Goal: Task Accomplishment & Management: Use online tool/utility

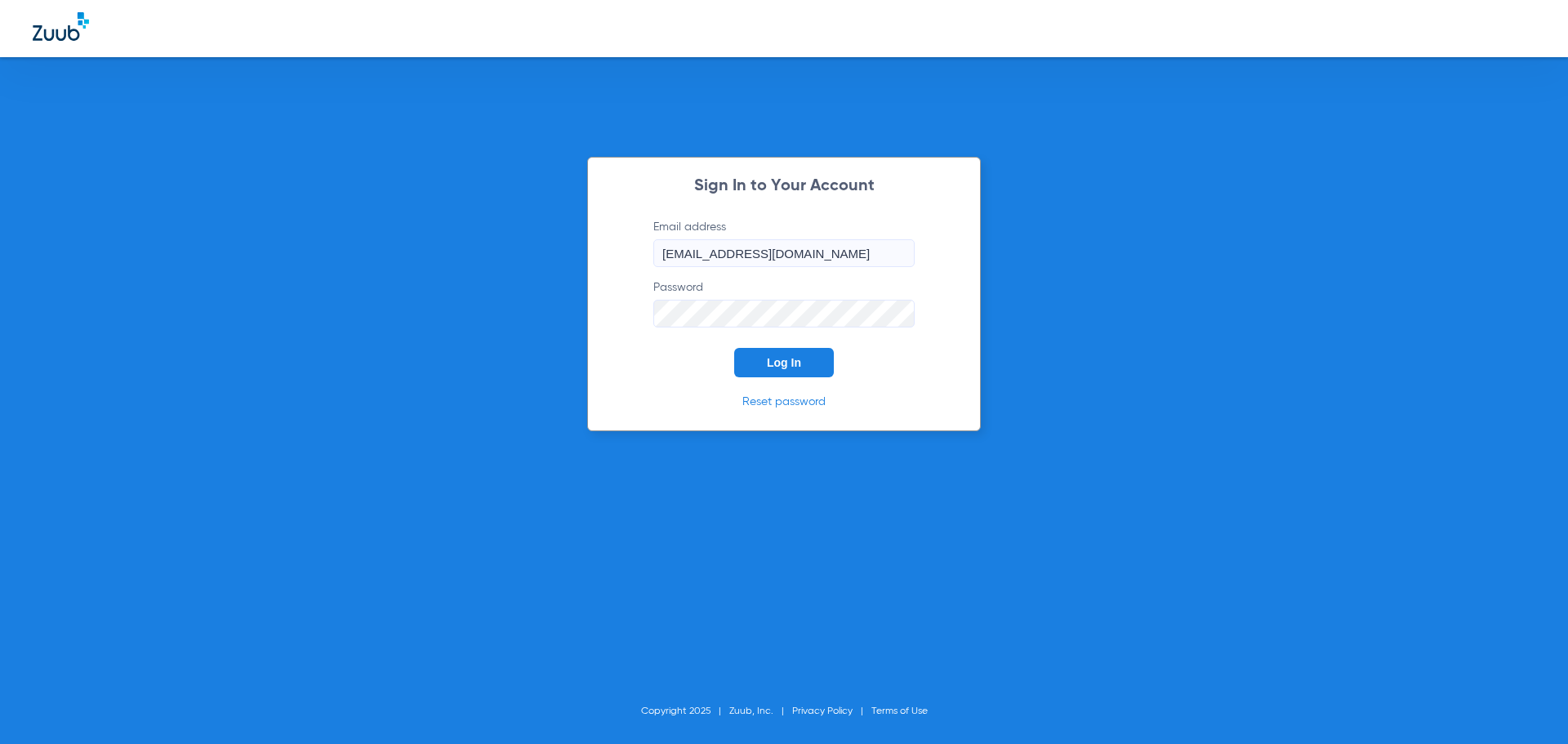
click at [803, 361] on button "Log In" at bounding box center [784, 362] width 99 height 30
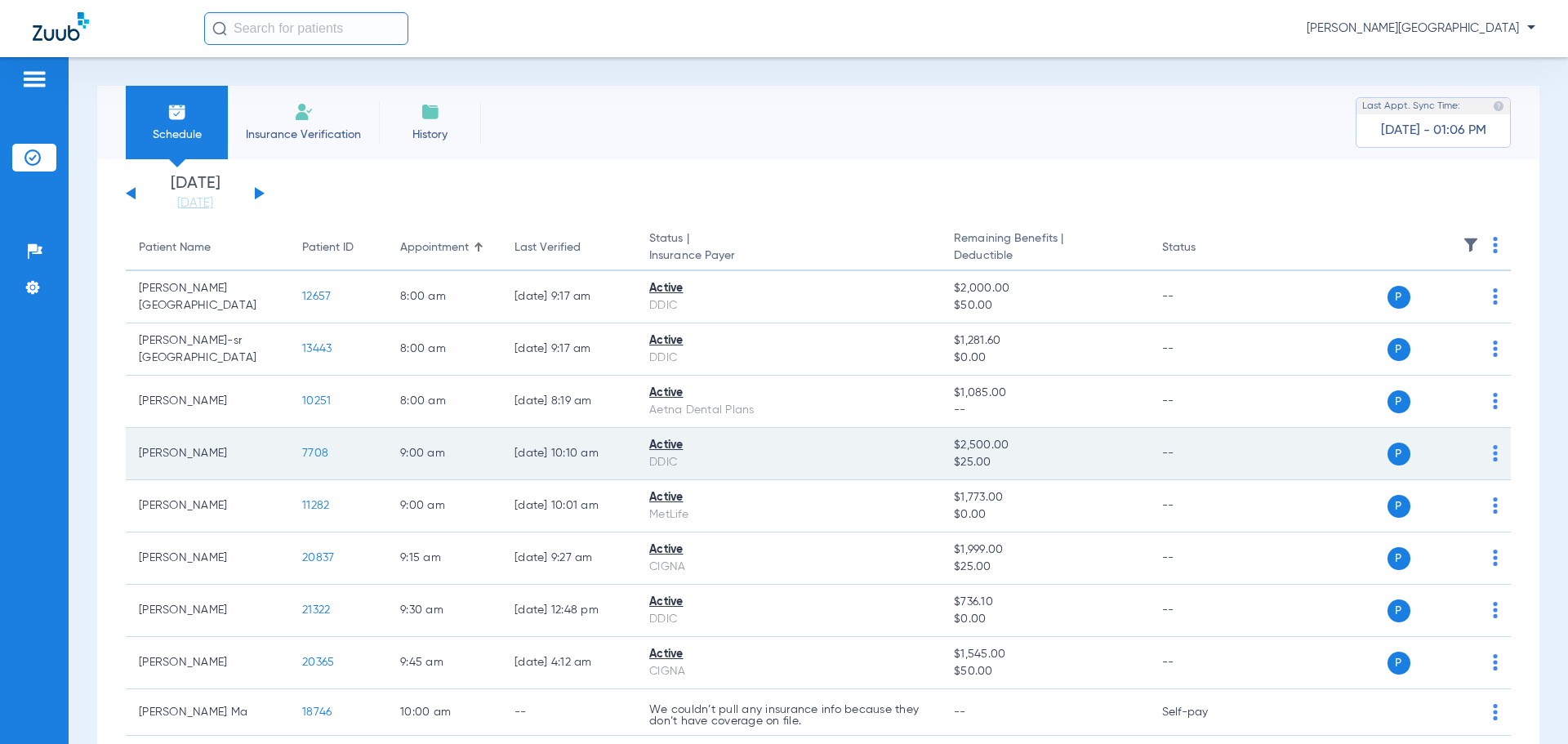
scroll to position [245, 0]
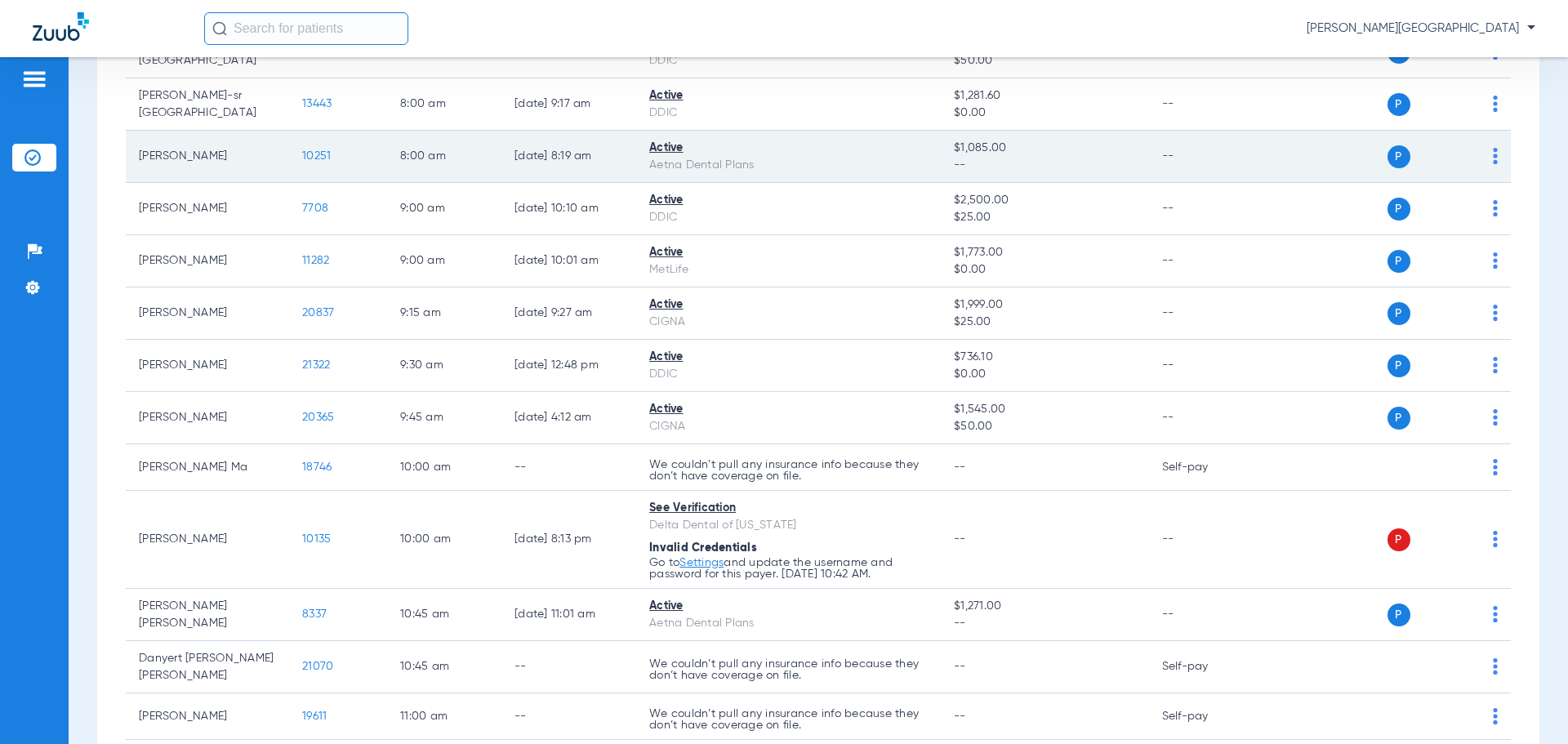
click at [327, 156] on span "10251" at bounding box center [317, 155] width 29 height 12
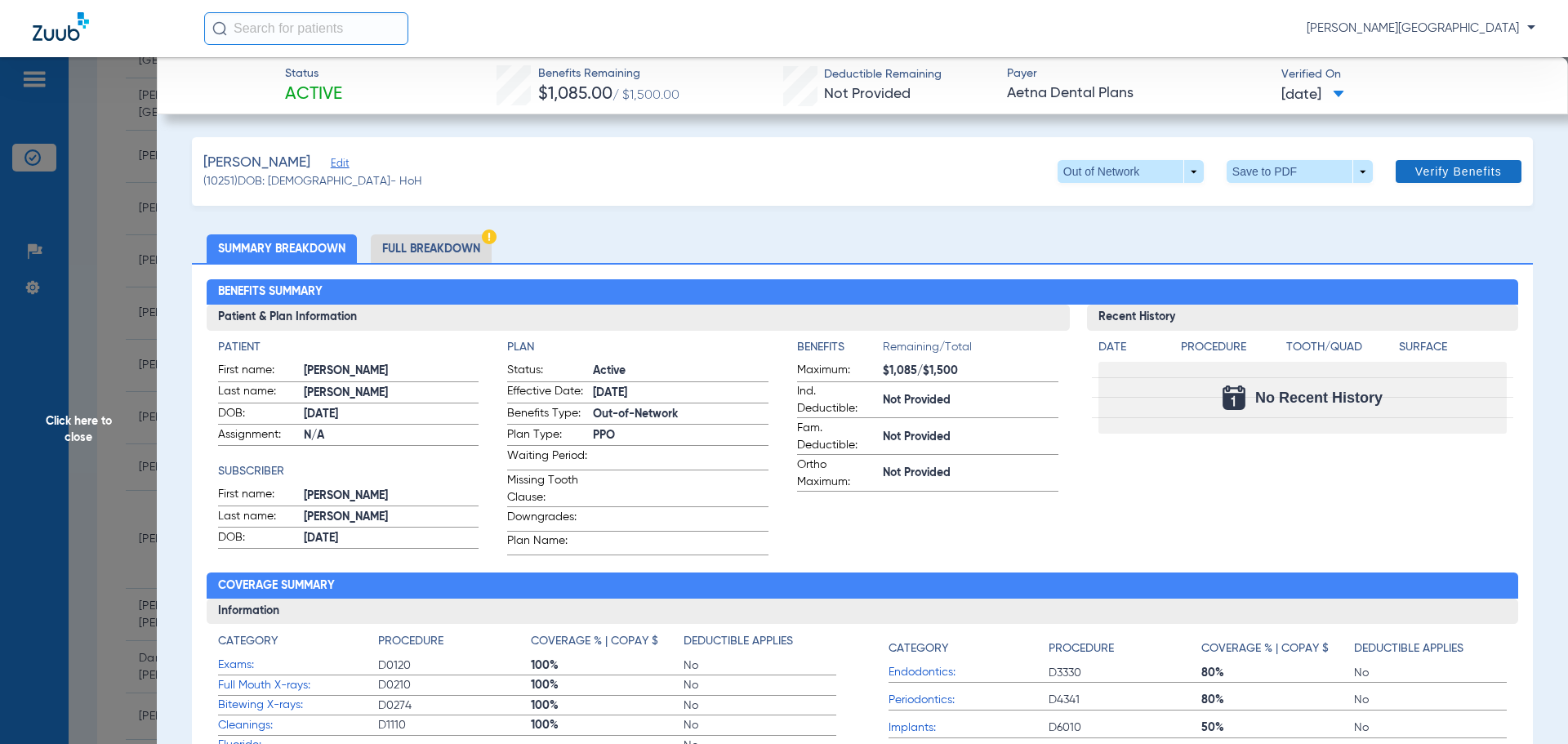
click at [1451, 169] on span "Verify Benefits" at bounding box center [1459, 172] width 87 height 13
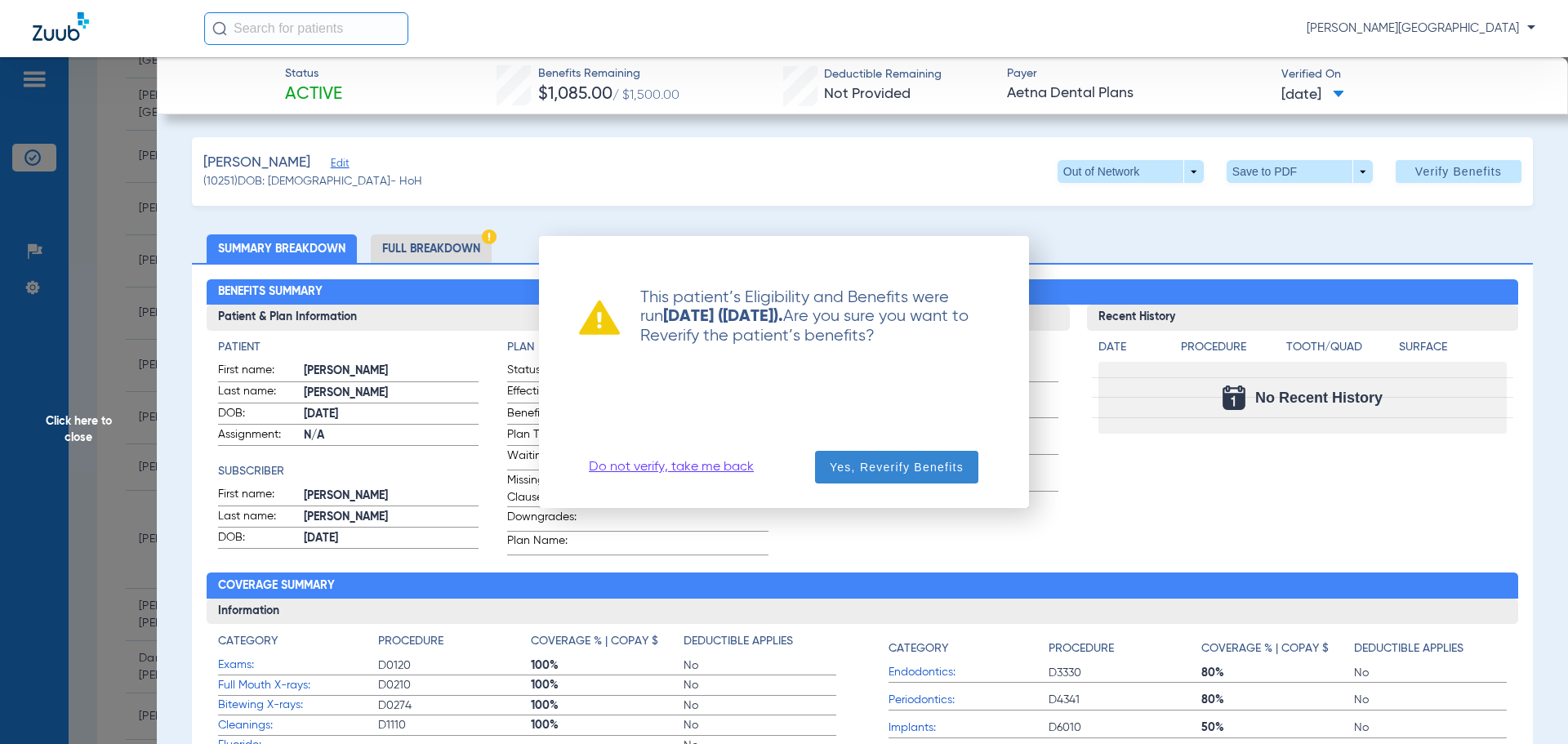
click at [899, 474] on span "Yes, Reverify Benefits" at bounding box center [896, 467] width 134 height 16
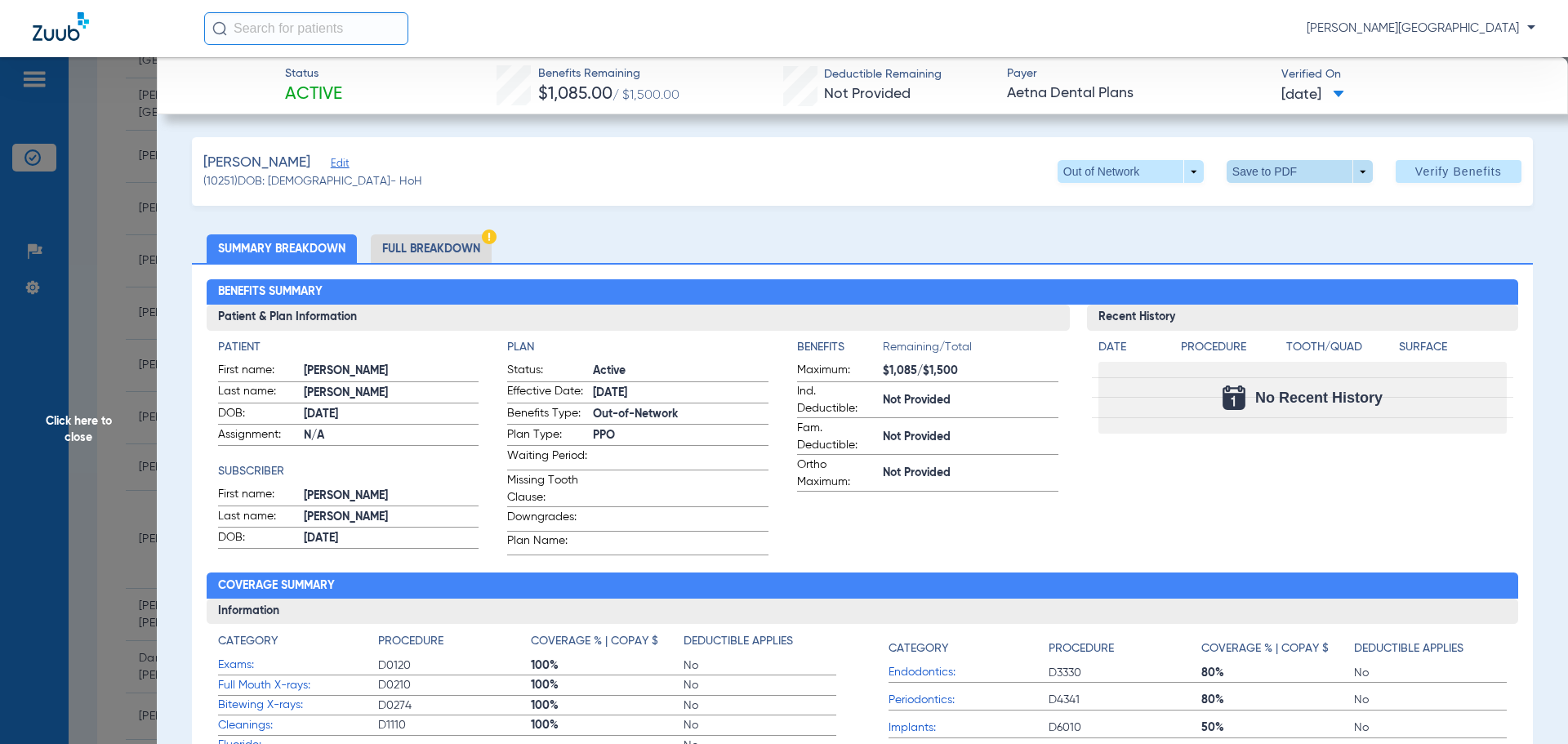
click at [1348, 165] on span at bounding box center [1300, 171] width 146 height 23
click at [1308, 212] on button "insert_drive_file Save to PDF" at bounding box center [1276, 204] width 124 height 33
click at [1384, 96] on div "Creating PDF" at bounding box center [1425, 104] width 189 height 16
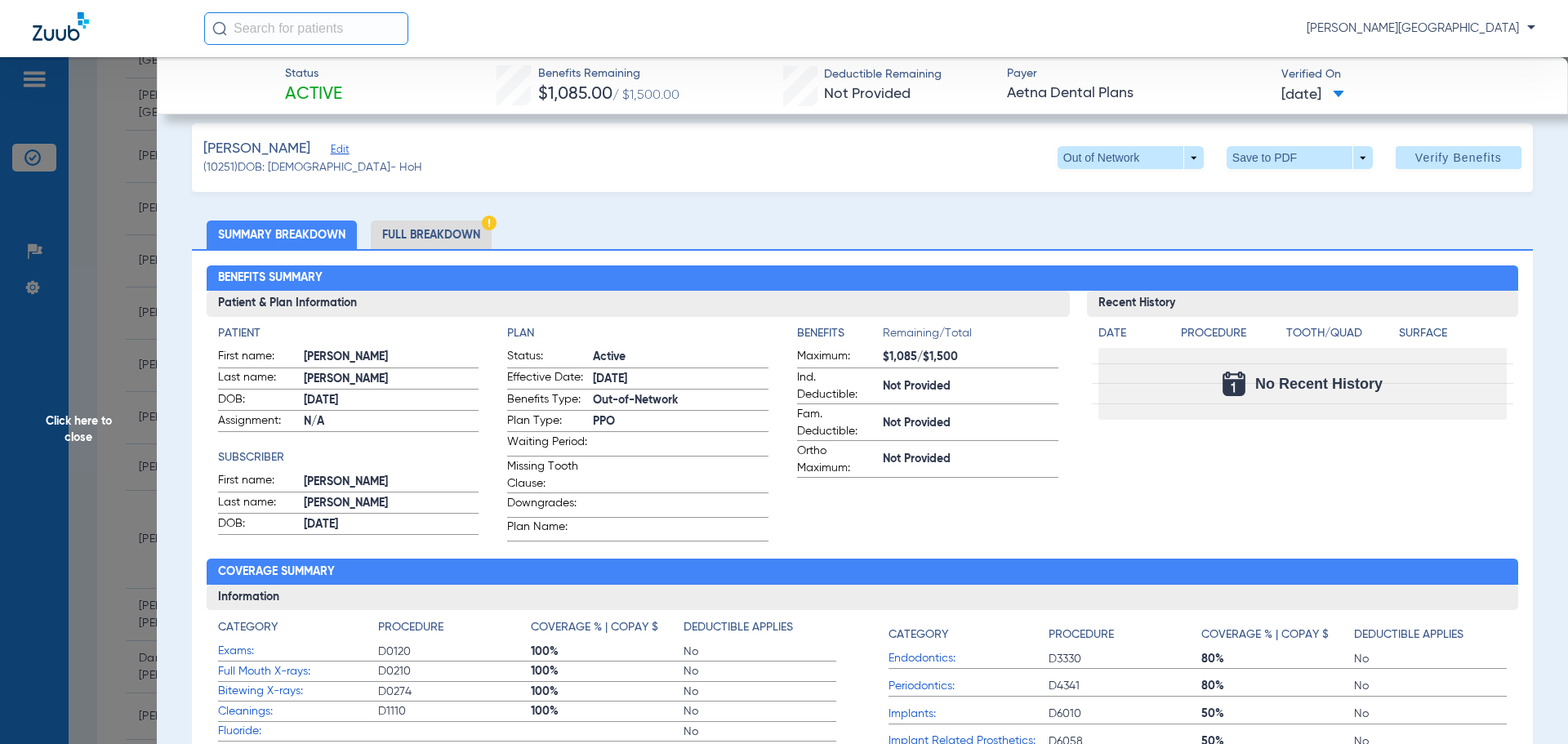
scroll to position [0, 0]
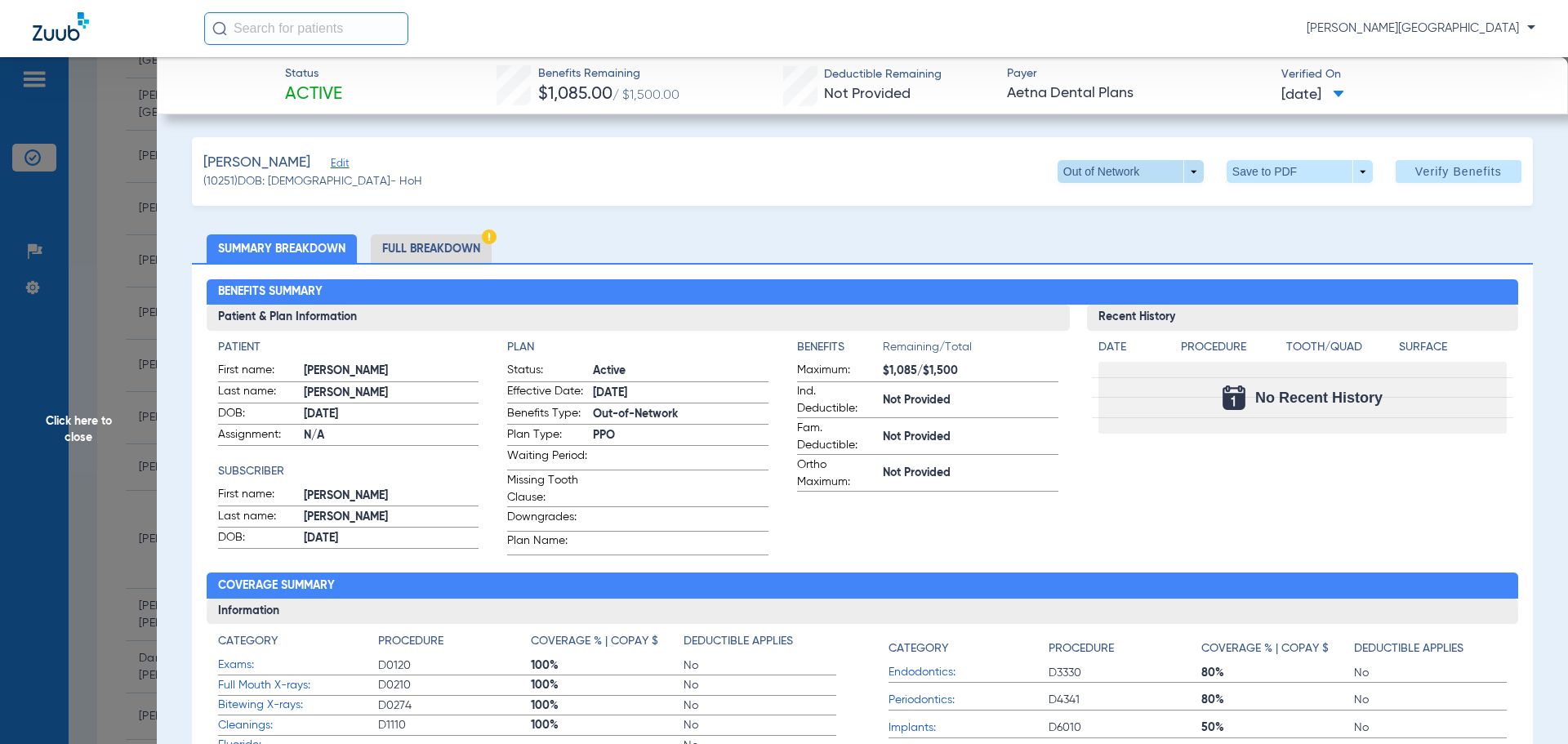
click at [1185, 167] on span at bounding box center [1131, 171] width 146 height 23
drag, startPoint x: 1189, startPoint y: 243, endPoint x: 1259, endPoint y: 219, distance: 74.0
click at [1193, 243] on div "Out of Network PPO" at bounding box center [1183, 219] width 274 height 71
click at [1349, 166] on div at bounding box center [784, 372] width 1568 height 744
click at [1349, 172] on span at bounding box center [1300, 171] width 146 height 23
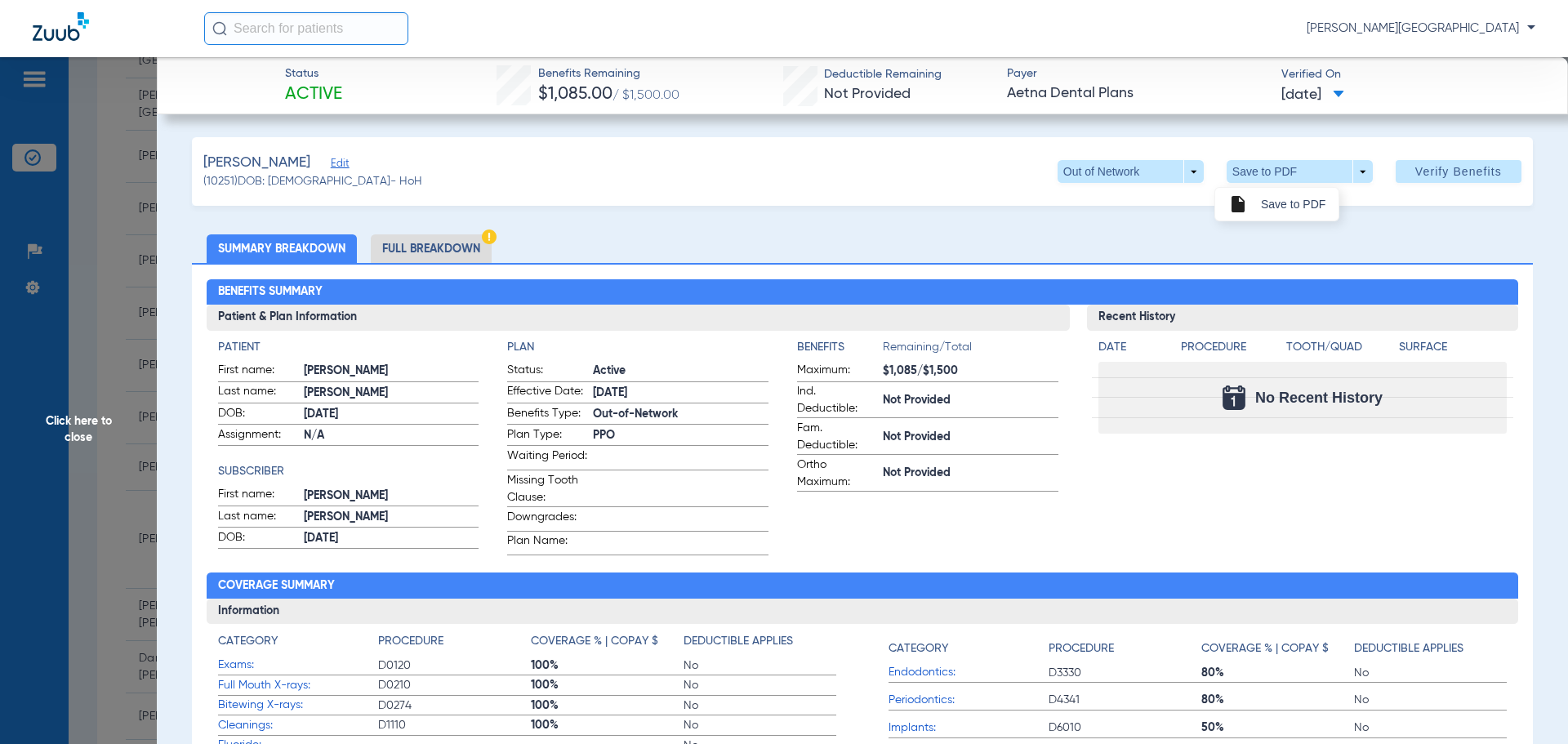
click at [1372, 220] on div "insert_drive_file Save to PDF" at bounding box center [1351, 202] width 274 height 39
click at [99, 371] on div at bounding box center [784, 372] width 1568 height 744
click at [97, 246] on span "Click here to close" at bounding box center [79, 429] width 157 height 744
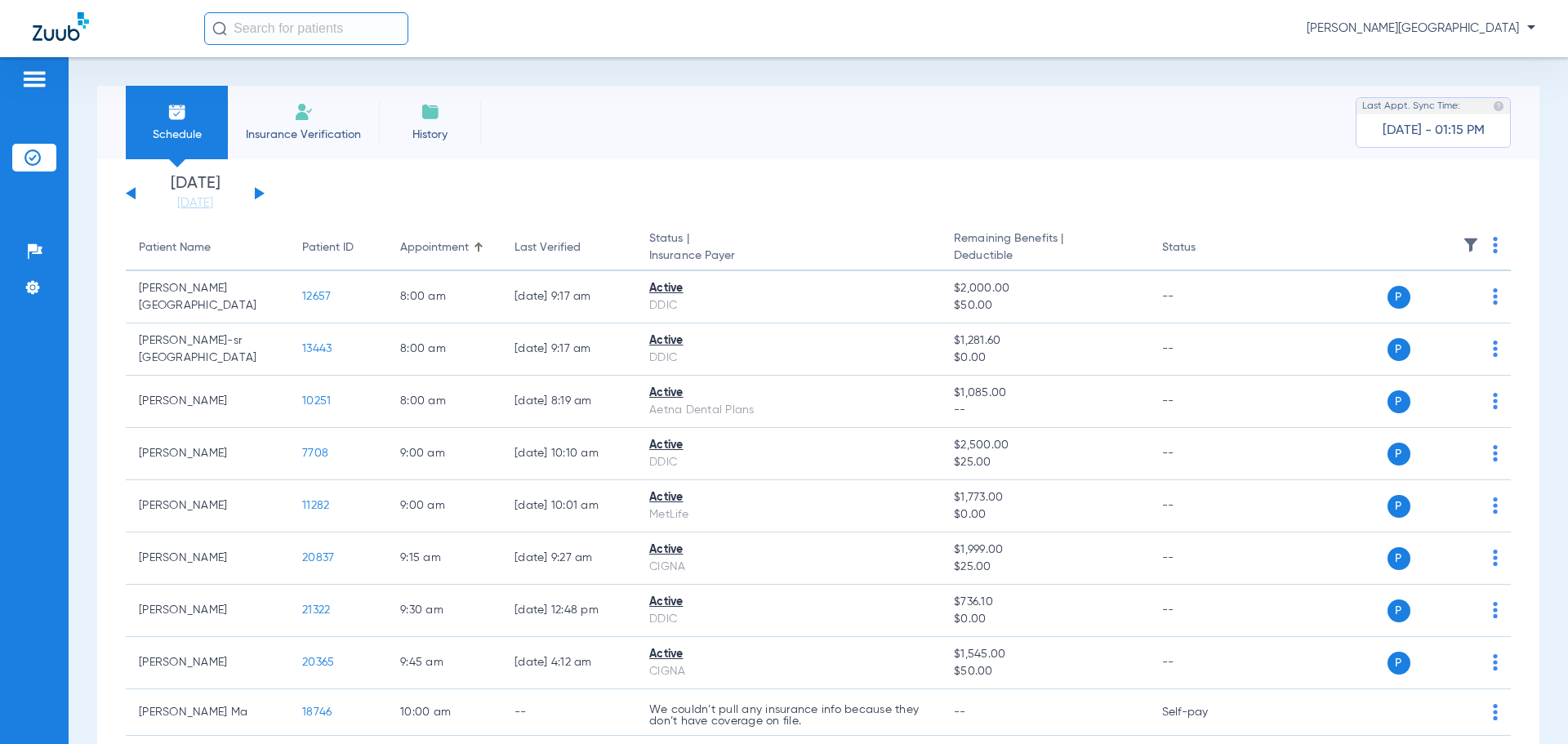
click at [255, 194] on button at bounding box center [259, 193] width 10 height 13
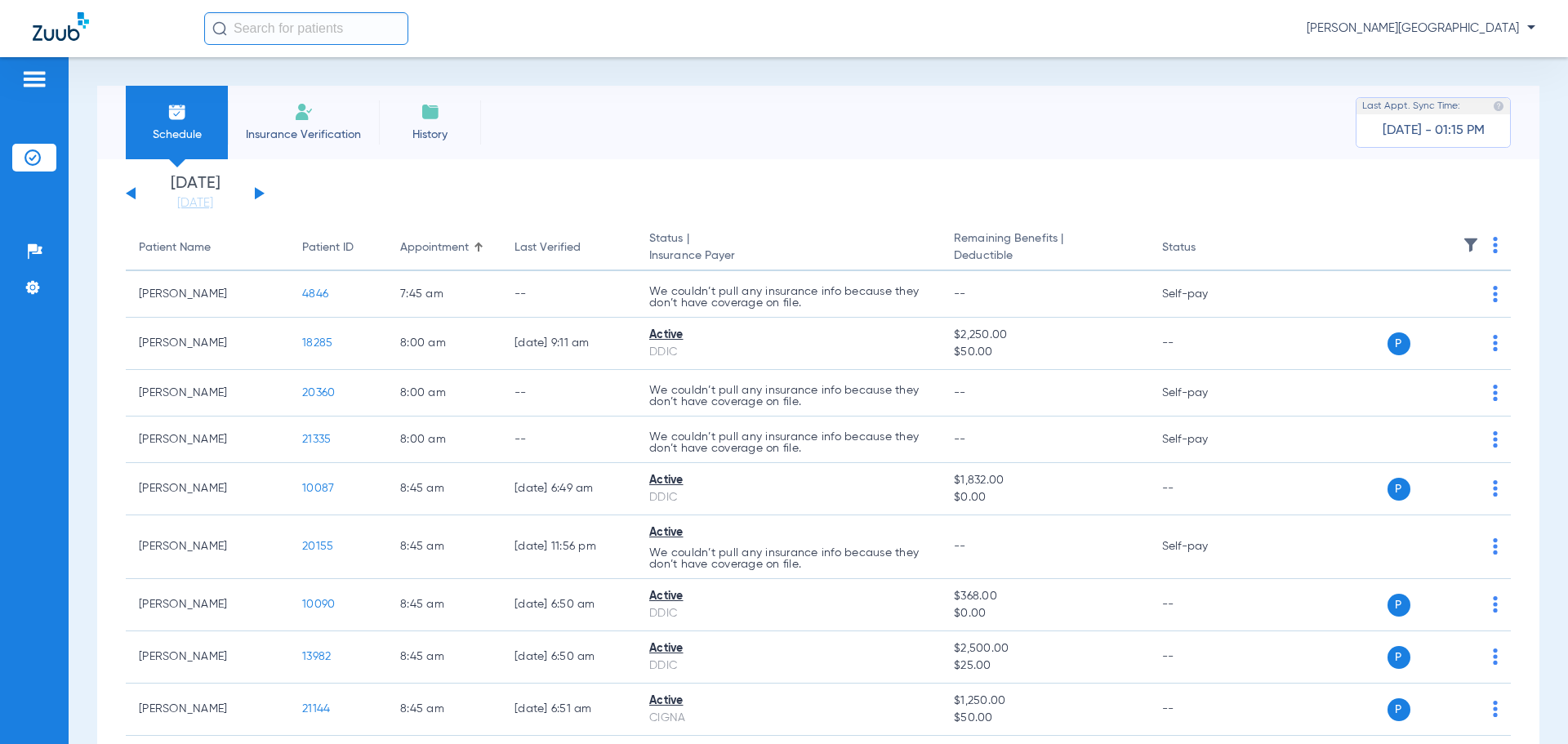
click at [258, 190] on button at bounding box center [259, 193] width 10 height 13
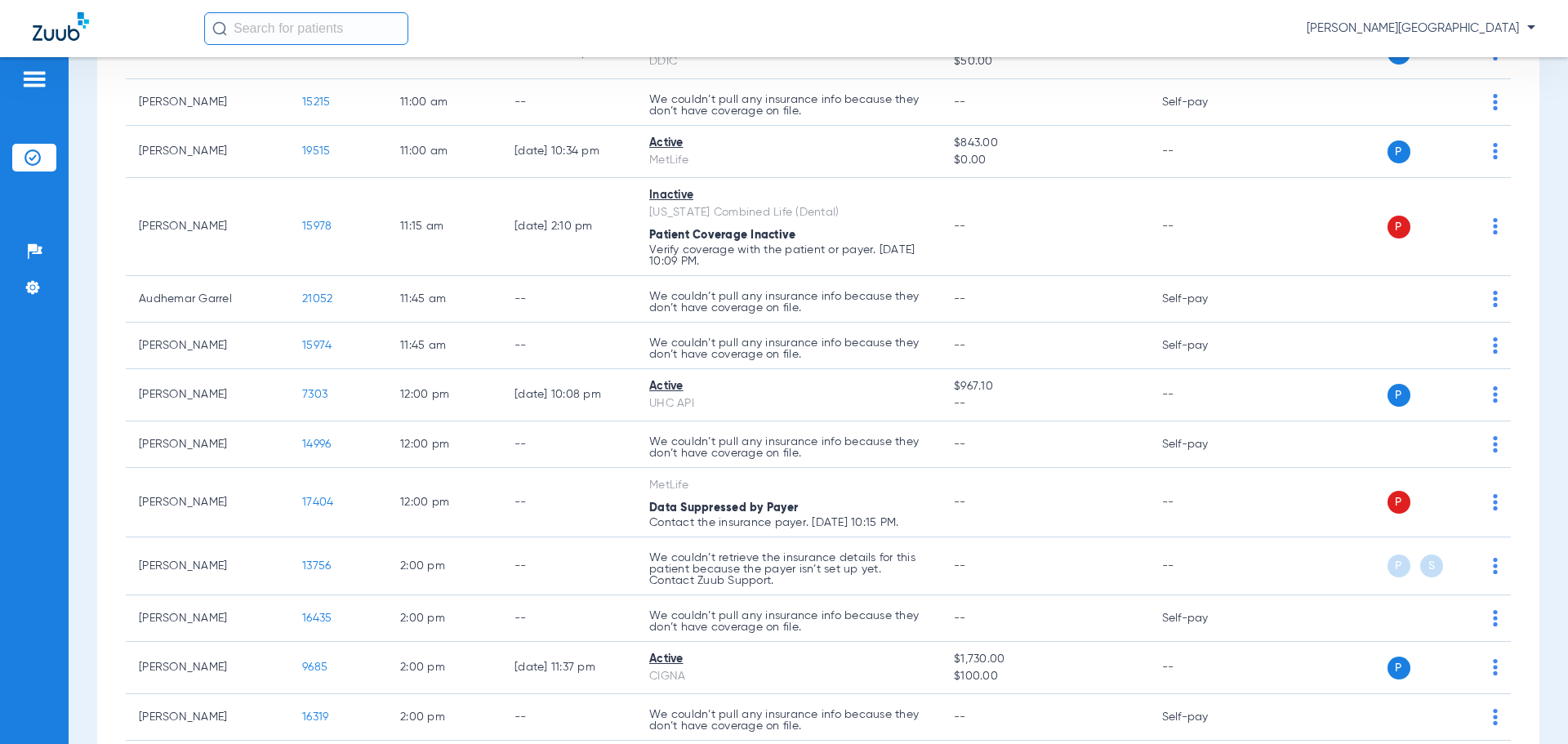
scroll to position [1389, 0]
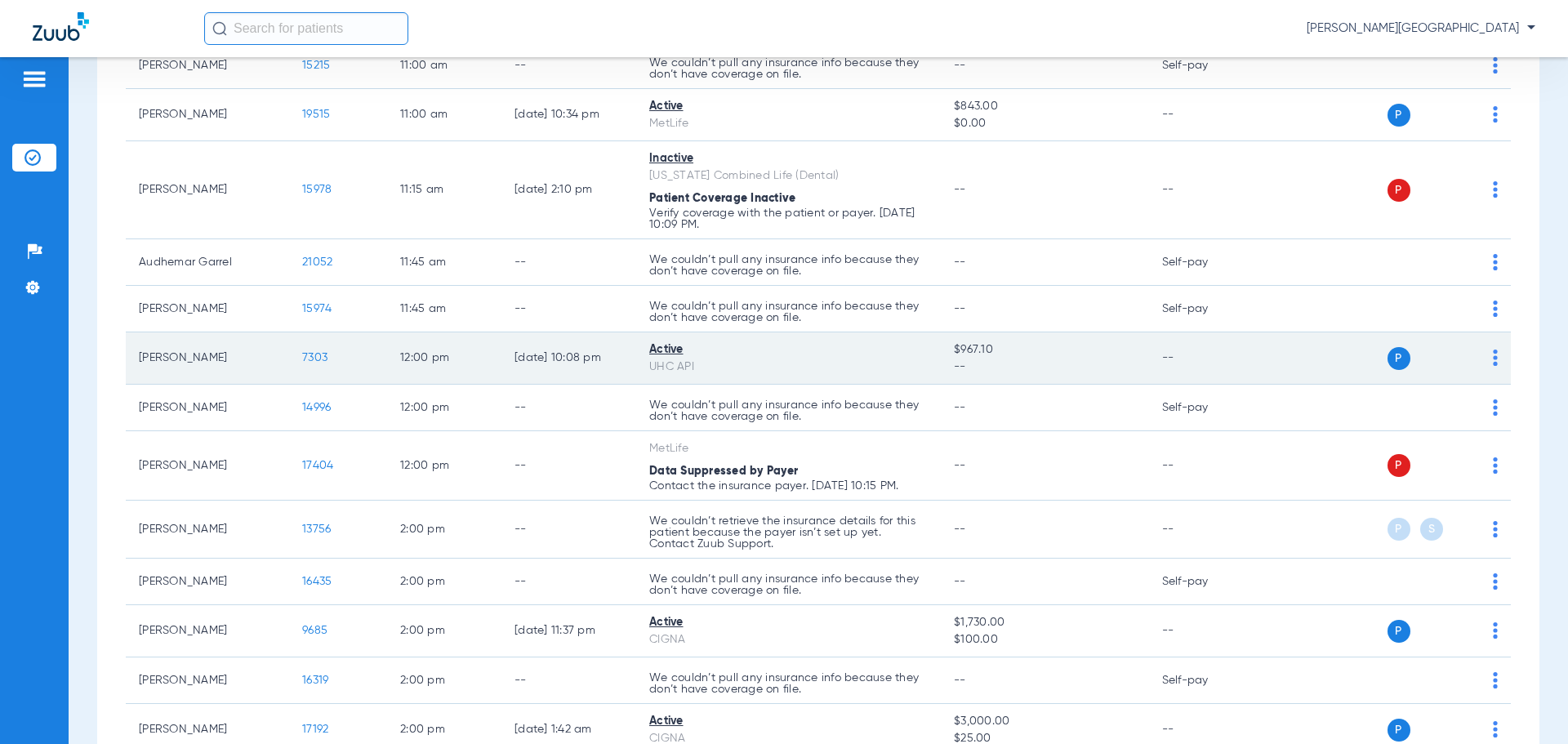
click at [312, 359] on span "7303" at bounding box center [315, 358] width 25 height 12
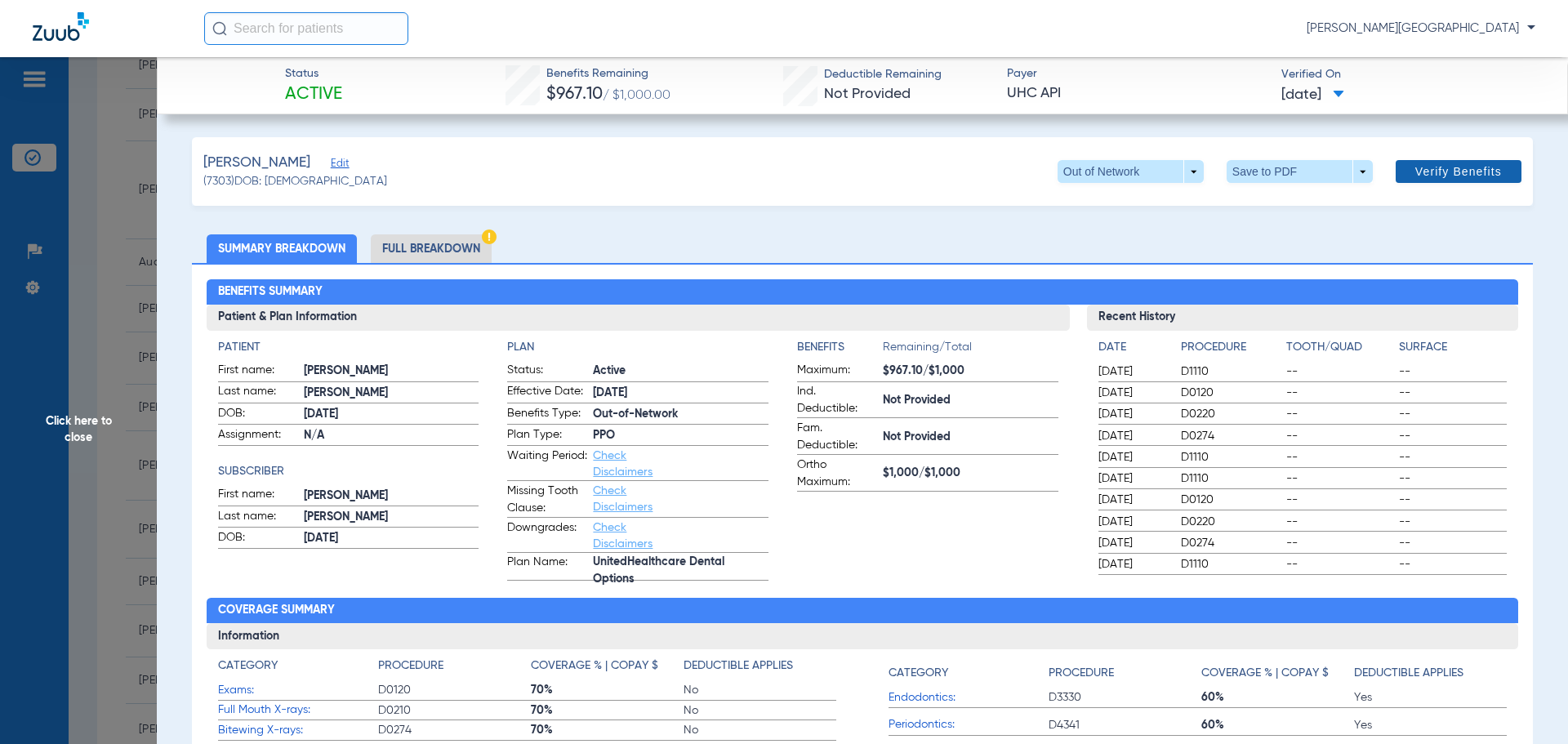
click at [1465, 173] on span "Verify Benefits" at bounding box center [1459, 172] width 87 height 13
click at [1280, 168] on span at bounding box center [1299, 171] width 39 height 39
click at [1324, 206] on span "Save to PDF" at bounding box center [1293, 204] width 64 height 12
